Goal: Task Accomplishment & Management: Complete application form

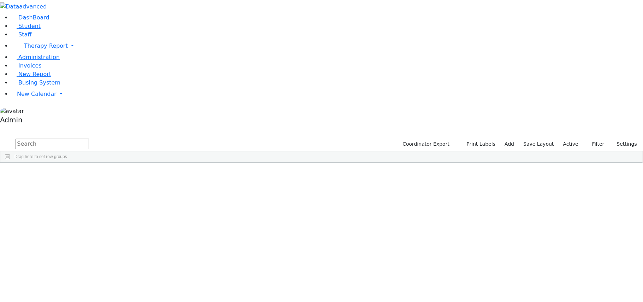
click at [89, 138] on input "text" at bounding box center [52, 143] width 73 height 11
type input "shimmy"
click at [567, 138] on label "Active" at bounding box center [571, 143] width 22 height 11
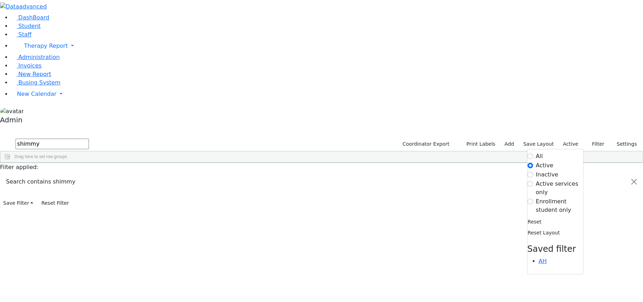
click at [536, 152] on label "All" at bounding box center [539, 156] width 7 height 8
click at [530, 153] on input "All" at bounding box center [531, 156] width 6 height 6
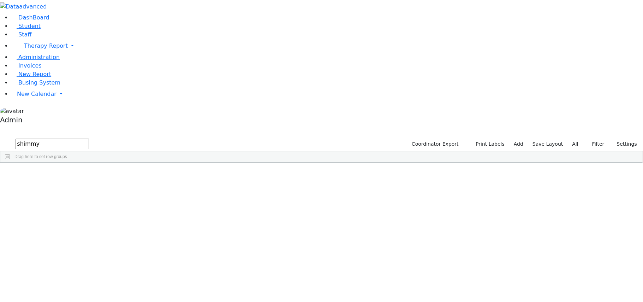
click at [89, 138] on input "shimmy" at bounding box center [52, 143] width 73 height 11
click at [89, 138] on input "text" at bounding box center [52, 143] width 73 height 11
paste input "shimmy"
click at [58, 174] on div "Hershkowitz" at bounding box center [29, 179] width 58 height 10
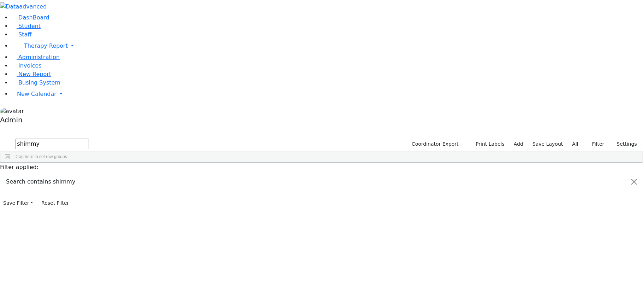
click at [58, 174] on div "Hershkowitz" at bounding box center [29, 179] width 58 height 10
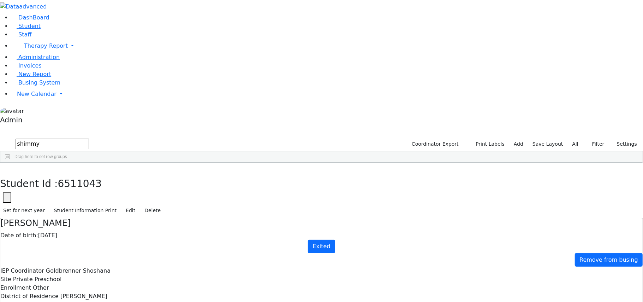
click at [102, 178] on span "6511043" at bounding box center [80, 184] width 44 height 12
copy span "6511043"
click at [89, 138] on input "shimmy" at bounding box center [52, 143] width 73 height 11
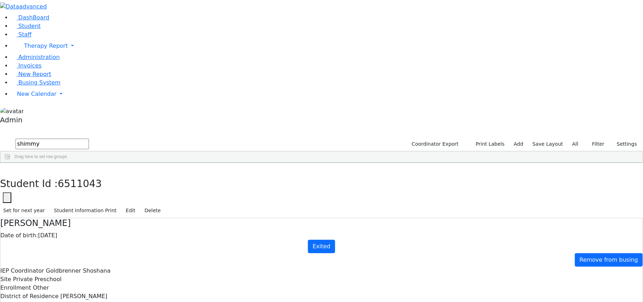
paste input "6511043"
type input "6511370"
type input "Mrs. Faiga Hershkowitz"
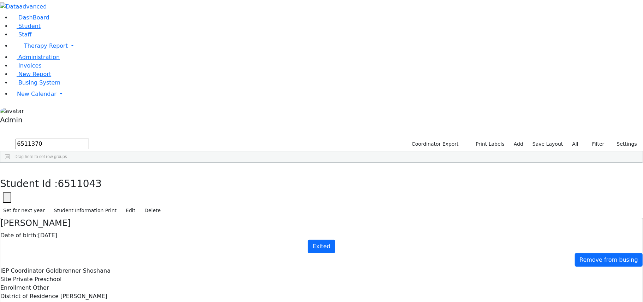
checkbox input "true"
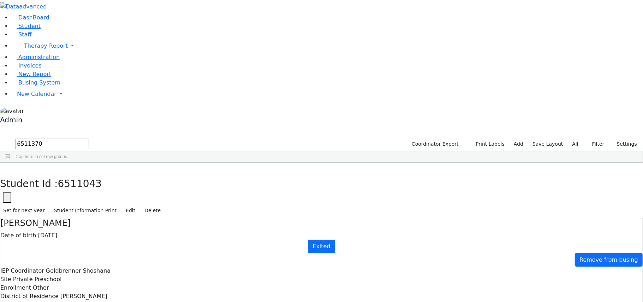
click at [102, 178] on span "6511043" at bounding box center [80, 184] width 44 height 12
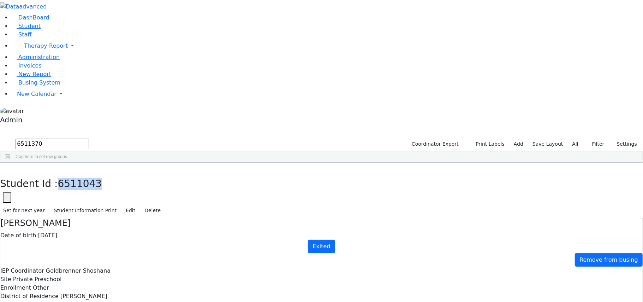
click at [102, 178] on span "6511043" at bounding box center [80, 184] width 44 height 12
copy span "6511043"
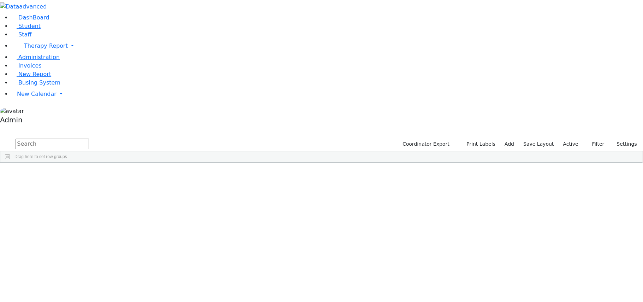
click at [89, 138] on input "text" at bounding box center [52, 143] width 73 height 11
paste input "6511043"
type input "6511043"
click at [568, 138] on label "Active" at bounding box center [571, 143] width 22 height 11
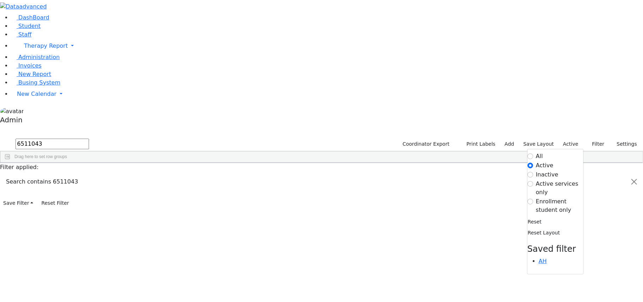
click at [536, 152] on label "All" at bounding box center [539, 156] width 7 height 8
click at [531, 153] on input "All" at bounding box center [531, 156] width 6 height 6
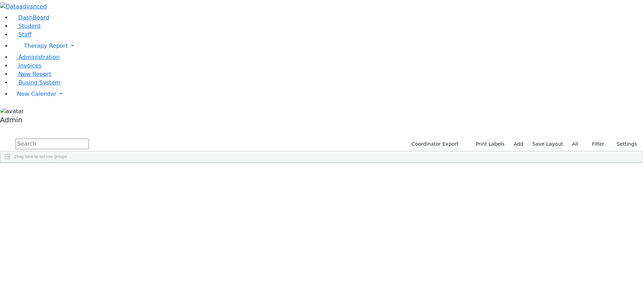
click at [89, 138] on input "text" at bounding box center [52, 143] width 73 height 11
paste input "6511043"
type input "6511043"
click at [58, 174] on div "Hershkowitz" at bounding box center [29, 179] width 58 height 10
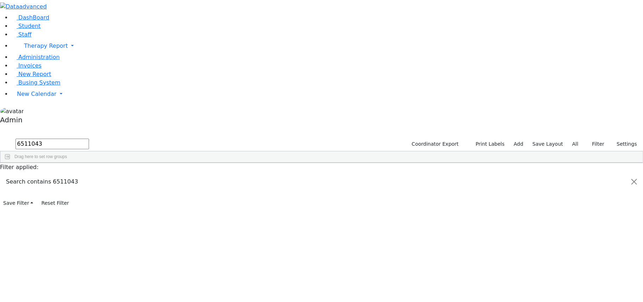
click at [58, 174] on div "Hershkowitz" at bounding box center [29, 179] width 58 height 10
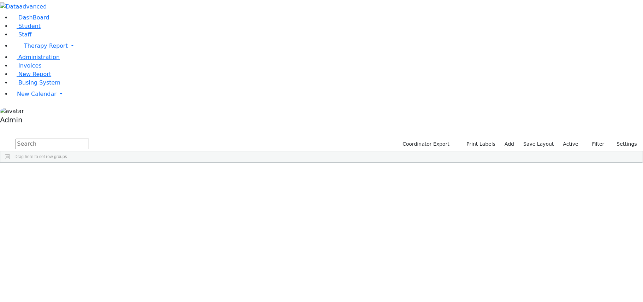
click at [55, 174] on div "[PERSON_NAME]" at bounding box center [27, 179] width 55 height 10
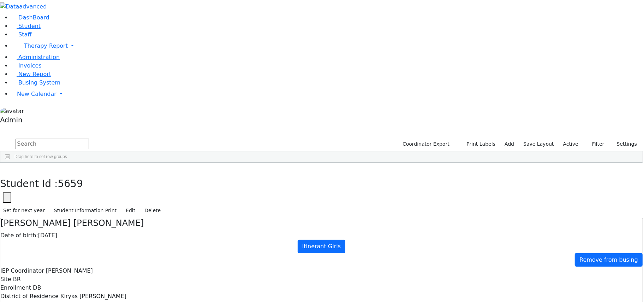
type input "[PERSON_NAME]"
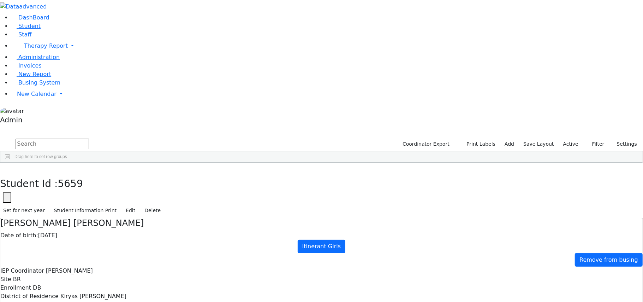
checkbox input "true"
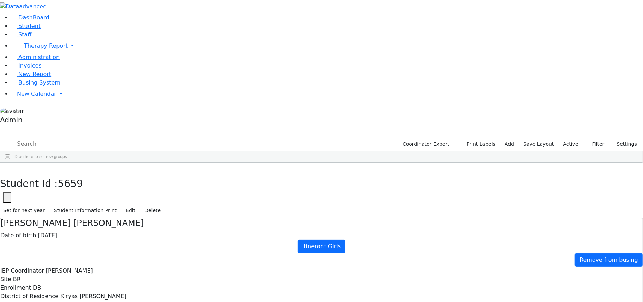
scroll to position [175, 0]
